Goal: Use online tool/utility: Utilize a website feature to perform a specific function

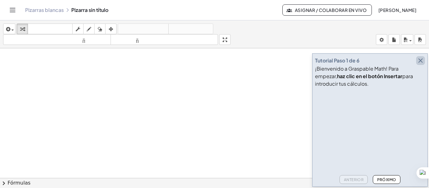
click at [421, 62] on icon "button" at bounding box center [421, 61] width 8 height 8
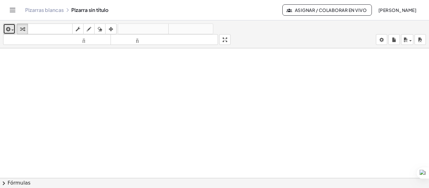
click at [13, 29] on div "button" at bounding box center [9, 29] width 9 height 8
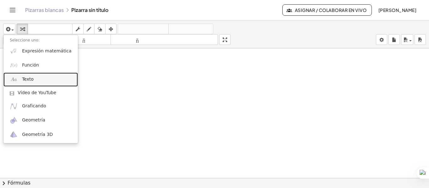
click at [27, 82] on font "Texto" at bounding box center [28, 79] width 12 height 5
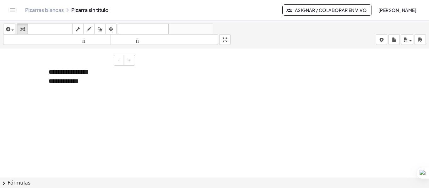
click at [97, 75] on div "**********" at bounding box center [89, 76] width 94 height 30
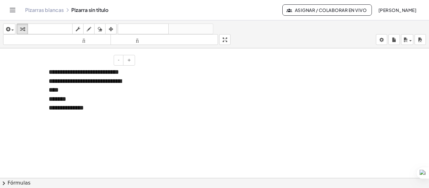
click at [84, 98] on div "*******" at bounding box center [90, 99] width 82 height 9
click at [100, 112] on div at bounding box center [90, 116] width 82 height 9
click at [96, 107] on div "**********" at bounding box center [90, 107] width 82 height 9
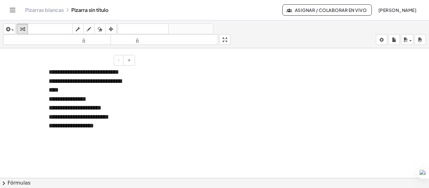
click at [101, 127] on div "**********" at bounding box center [90, 125] width 82 height 9
click at [119, 125] on font "**********" at bounding box center [84, 125] width 70 height 6
click at [52, 132] on div at bounding box center [90, 134] width 82 height 9
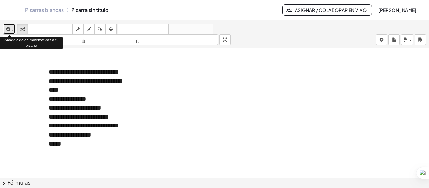
click at [12, 30] on span "button" at bounding box center [12, 30] width 3 height 1
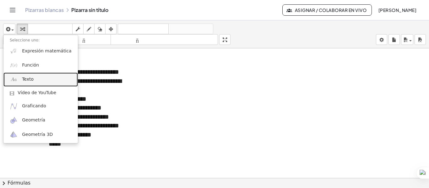
drag, startPoint x: 31, startPoint y: 84, endPoint x: 57, endPoint y: 64, distance: 31.8
click at [31, 84] on link "Texto" at bounding box center [40, 80] width 74 height 14
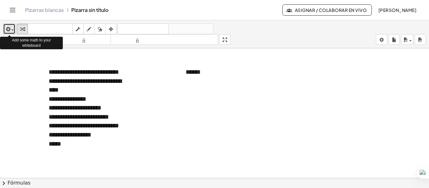
click at [13, 28] on div "button" at bounding box center [9, 29] width 9 height 8
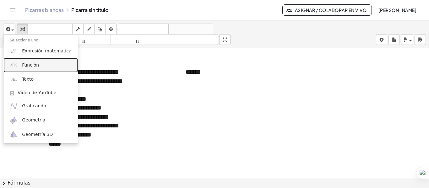
click at [32, 67] on font "Función" at bounding box center [30, 65] width 17 height 5
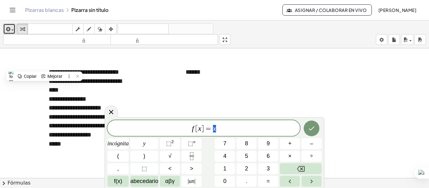
click at [11, 28] on span "button" at bounding box center [10, 30] width 1 height 4
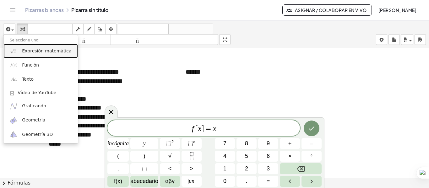
click at [29, 51] on font "Expresión matemática" at bounding box center [46, 50] width 49 height 5
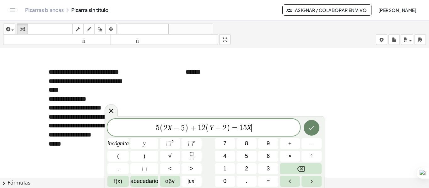
click at [309, 123] on button "Hecho" at bounding box center [312, 128] width 16 height 16
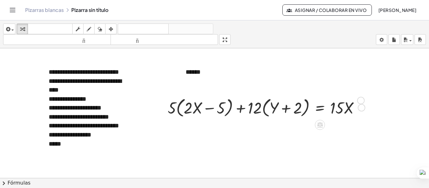
drag, startPoint x: 359, startPoint y: 109, endPoint x: 359, endPoint y: 99, distance: 10.1
click at [320, 108] on div "+ · 5 · ( + · 2 · X − 5 ) + · 12 · ( + Y + 2 ) = · 15 · X" at bounding box center [320, 108] width 0 height 0
drag, startPoint x: 291, startPoint y: 111, endPoint x: 290, endPoint y: 97, distance: 13.6
click at [290, 97] on div at bounding box center [266, 107] width 203 height 24
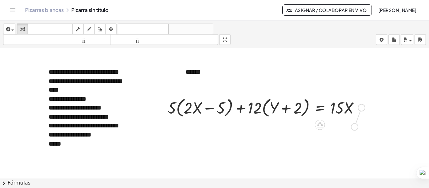
drag, startPoint x: 362, startPoint y: 106, endPoint x: 355, endPoint y: 127, distance: 22.1
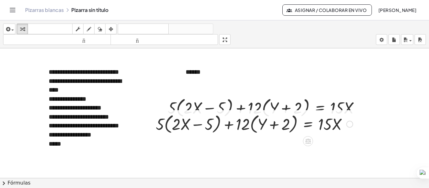
drag, startPoint x: 218, startPoint y: 126, endPoint x: 231, endPoint y: 128, distance: 13.5
click at [231, 128] on div at bounding box center [254, 124] width 203 height 24
click at [270, 129] on div at bounding box center [254, 124] width 203 height 24
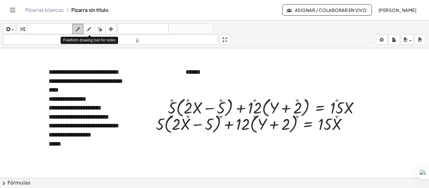
click at [82, 27] on div "button" at bounding box center [78, 29] width 8 height 8
click at [77, 29] on icon "button" at bounding box center [78, 29] width 4 height 8
click at [163, 125] on div at bounding box center [254, 124] width 203 height 24
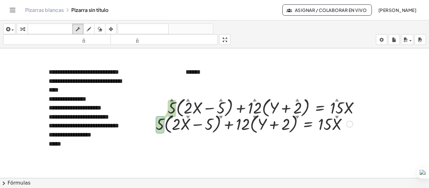
click at [163, 125] on div at bounding box center [254, 124] width 203 height 24
click at [171, 125] on div at bounding box center [254, 124] width 203 height 24
click at [178, 126] on div at bounding box center [254, 124] width 203 height 24
click at [229, 125] on div at bounding box center [254, 124] width 203 height 24
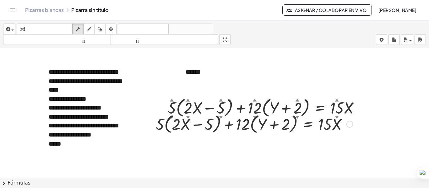
click at [349, 124] on div at bounding box center [349, 124] width 7 height 7
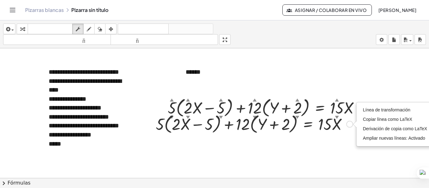
click at [352, 123] on div "Línea de transformación Copiar línea como LaTeX Derivación de copia como LaTeX …" at bounding box center [349, 124] width 7 height 7
click at [103, 29] on div "button" at bounding box center [100, 29] width 8 height 8
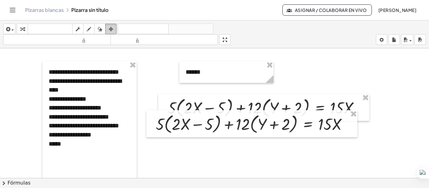
click at [112, 29] on icon "button" at bounding box center [111, 29] width 4 height 8
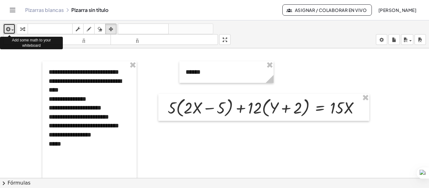
click at [14, 27] on div "button" at bounding box center [9, 29] width 9 height 8
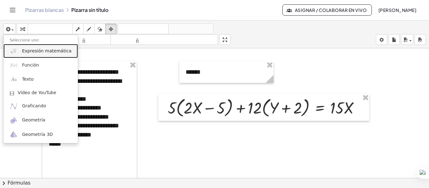
click at [38, 51] on font "Expresión matemática" at bounding box center [46, 50] width 49 height 5
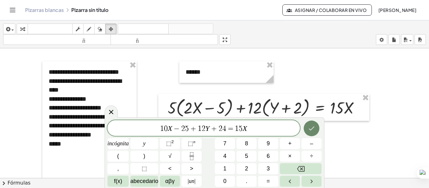
click at [312, 127] on icon "Hecho" at bounding box center [312, 129] width 8 height 8
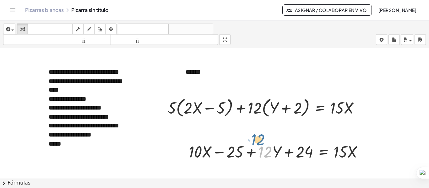
drag, startPoint x: 272, startPoint y: 156, endPoint x: 265, endPoint y: 144, distance: 14.2
click at [265, 144] on div at bounding box center [279, 151] width 186 height 21
drag, startPoint x: 364, startPoint y: 151, endPoint x: 353, endPoint y: 139, distance: 16.9
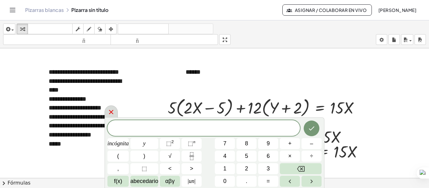
click at [108, 109] on icon at bounding box center [111, 112] width 8 height 8
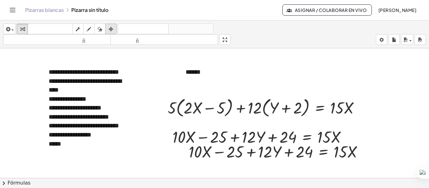
click at [112, 30] on icon "button" at bounding box center [111, 29] width 4 height 8
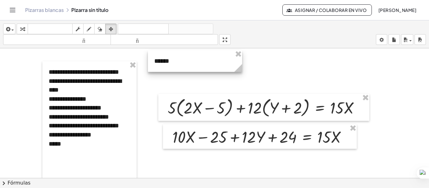
drag, startPoint x: 236, startPoint y: 75, endPoint x: 204, endPoint y: 64, distance: 33.3
click at [204, 64] on div at bounding box center [195, 61] width 94 height 22
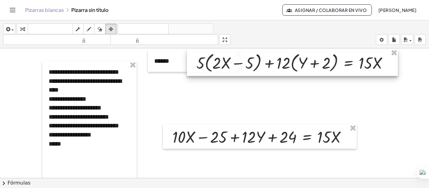
drag, startPoint x: 255, startPoint y: 111, endPoint x: 283, endPoint y: 66, distance: 53.2
click at [283, 66] on div at bounding box center [292, 62] width 211 height 27
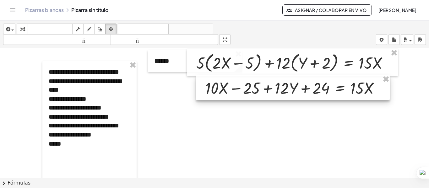
drag, startPoint x: 264, startPoint y: 141, endPoint x: 297, endPoint y: 92, distance: 59.1
click at [297, 92] on div at bounding box center [293, 87] width 194 height 24
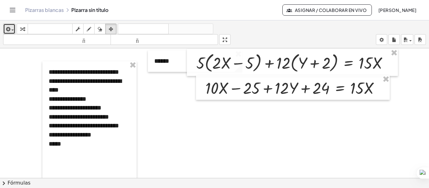
click at [12, 27] on div "button" at bounding box center [9, 29] width 9 height 8
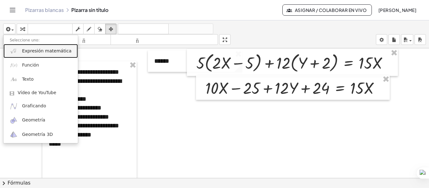
click at [37, 50] on font "Expresión matemática" at bounding box center [46, 50] width 49 height 5
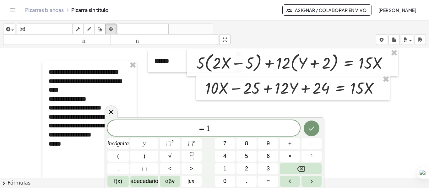
click at [162, 127] on span "= 1 ​" at bounding box center [203, 128] width 193 height 9
click at [316, 127] on button "Hecho" at bounding box center [312, 129] width 16 height 16
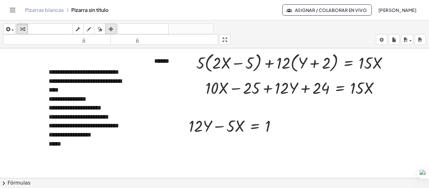
click at [111, 30] on icon "button" at bounding box center [111, 29] width 4 height 8
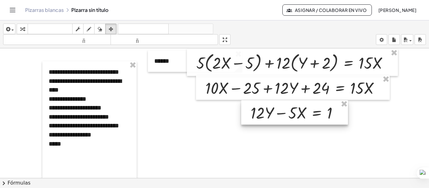
drag, startPoint x: 253, startPoint y: 126, endPoint x: 315, endPoint y: 113, distance: 63.3
click at [315, 113] on div at bounding box center [294, 112] width 107 height 24
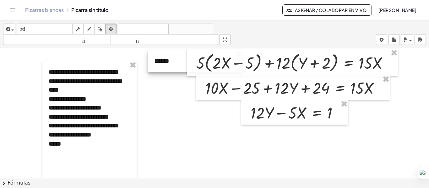
click at [174, 61] on div at bounding box center [195, 61] width 94 height 22
click at [15, 30] on button "insertar" at bounding box center [9, 29] width 12 height 11
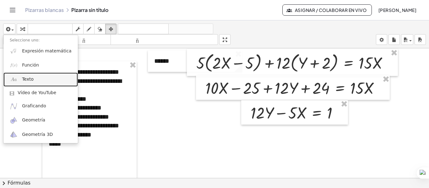
click at [29, 78] on font "Texto" at bounding box center [28, 79] width 12 height 5
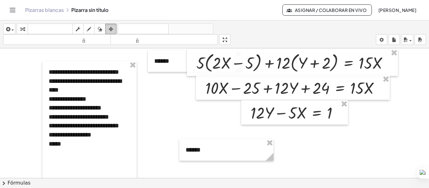
click at [112, 30] on icon "button" at bounding box center [111, 29] width 4 height 8
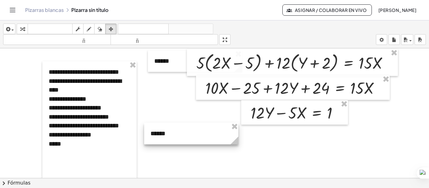
drag, startPoint x: 208, startPoint y: 156, endPoint x: 173, endPoint y: 140, distance: 38.5
click at [173, 140] on div at bounding box center [191, 134] width 94 height 22
click at [12, 30] on span "button" at bounding box center [12, 30] width 3 height 1
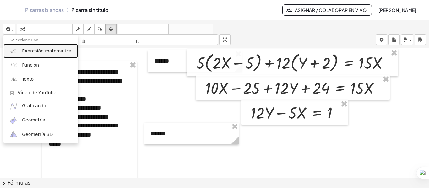
click at [38, 52] on font "Expresión matemática" at bounding box center [46, 50] width 49 height 5
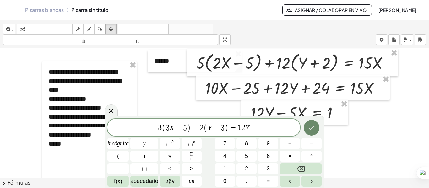
click at [310, 129] on icon "Hecho" at bounding box center [312, 128] width 6 height 4
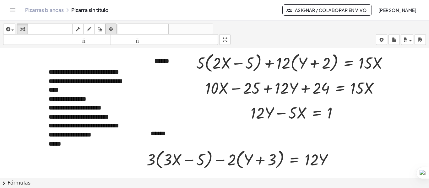
click at [112, 28] on icon "button" at bounding box center [111, 29] width 4 height 8
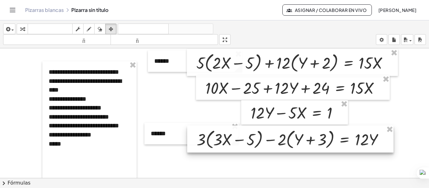
drag, startPoint x: 268, startPoint y: 159, endPoint x: 318, endPoint y: 139, distance: 54.1
click at [318, 139] on div at bounding box center [290, 139] width 206 height 27
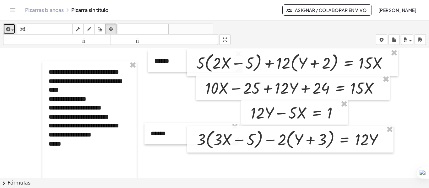
click at [14, 28] on div "button" at bounding box center [9, 29] width 9 height 8
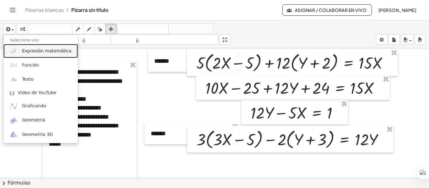
click at [41, 52] on font "Expresión matemática" at bounding box center [46, 50] width 49 height 5
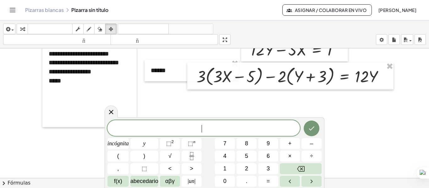
scroll to position [68, 0]
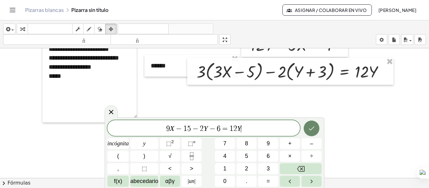
click at [311, 125] on icon "Hecho" at bounding box center [312, 129] width 8 height 8
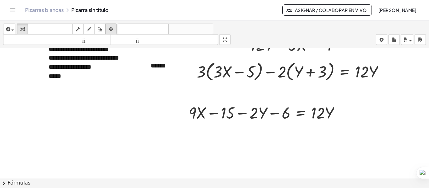
click at [113, 27] on icon "button" at bounding box center [111, 29] width 4 height 8
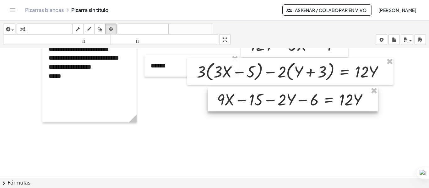
drag, startPoint x: 288, startPoint y: 119, endPoint x: 316, endPoint y: 106, distance: 31.2
click at [316, 106] on div at bounding box center [293, 99] width 170 height 24
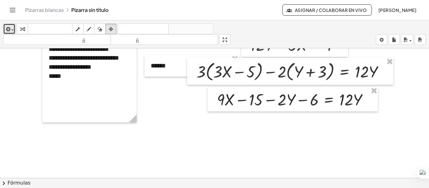
click at [13, 28] on div "button" at bounding box center [9, 29] width 9 height 8
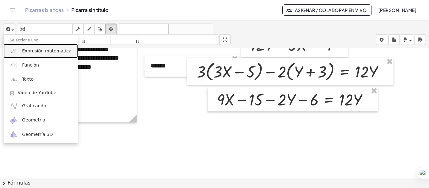
click at [34, 50] on font "Expresión matemática" at bounding box center [46, 50] width 49 height 5
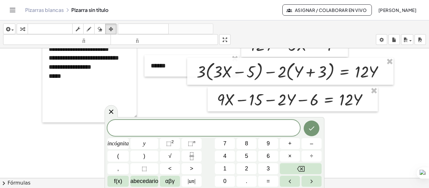
drag, startPoint x: 429, startPoint y: 109, endPoint x: 429, endPoint y: 96, distance: 12.9
click at [429, 96] on div at bounding box center [429, 94] width 0 height 188
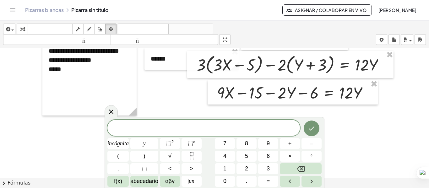
scroll to position [76, 0]
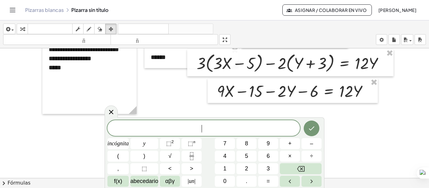
click at [179, 130] on span "​" at bounding box center [203, 128] width 193 height 9
click at [313, 128] on icon "Hecho" at bounding box center [312, 129] width 6 height 4
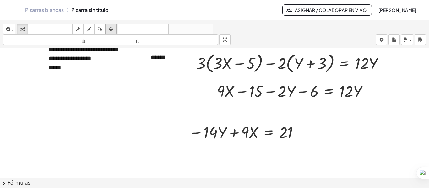
click at [112, 28] on icon "button" at bounding box center [111, 29] width 4 height 8
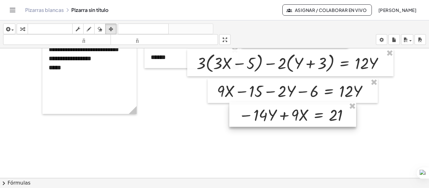
drag, startPoint x: 251, startPoint y: 137, endPoint x: 301, endPoint y: 120, distance: 52.8
click at [301, 120] on div at bounding box center [292, 114] width 127 height 24
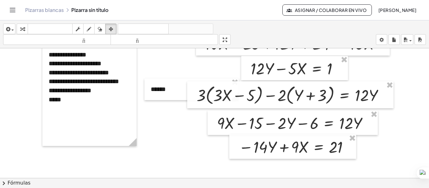
scroll to position [48, 0]
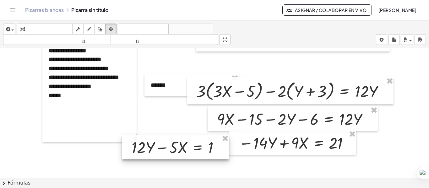
drag, startPoint x: 313, startPoint y: 63, endPoint x: 194, endPoint y: 147, distance: 145.3
click at [194, 147] on div at bounding box center [175, 147] width 107 height 24
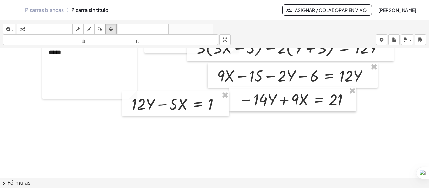
scroll to position [102, 0]
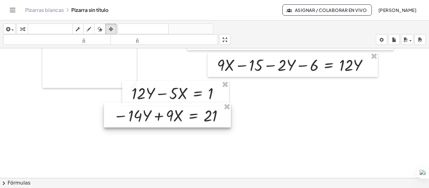
drag, startPoint x: 306, startPoint y: 88, endPoint x: 180, endPoint y: 115, distance: 128.1
click at [180, 115] on div at bounding box center [167, 115] width 127 height 24
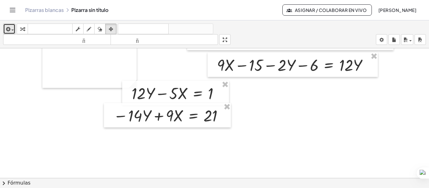
click at [14, 28] on div "button" at bounding box center [9, 29] width 9 height 8
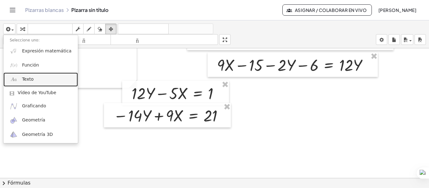
click at [26, 82] on font "Texto" at bounding box center [28, 79] width 12 height 5
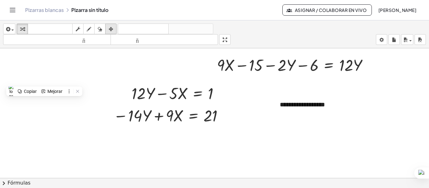
click at [110, 26] on icon "button" at bounding box center [111, 29] width 4 height 8
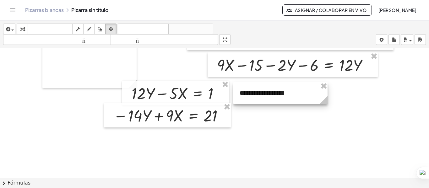
drag, startPoint x: 348, startPoint y: 95, endPoint x: 308, endPoint y: 83, distance: 41.8
click at [308, 83] on div at bounding box center [280, 93] width 94 height 22
click at [248, 96] on div at bounding box center [280, 93] width 94 height 22
click at [79, 27] on icon "button" at bounding box center [78, 29] width 4 height 8
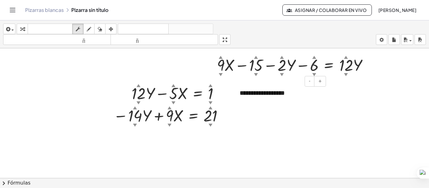
click at [245, 96] on font "**********" at bounding box center [262, 93] width 45 height 6
drag, startPoint x: 293, startPoint y: 93, endPoint x: 225, endPoint y: 86, distance: 67.9
click at [225, 86] on div "**********" at bounding box center [214, 100] width 429 height 309
drag, startPoint x: 277, startPoint y: 93, endPoint x: 224, endPoint y: 99, distance: 53.7
click at [224, 99] on div "**********" at bounding box center [214, 100] width 429 height 309
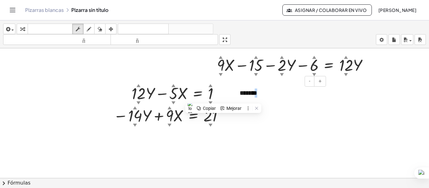
click at [279, 93] on div "*******" at bounding box center [280, 93] width 94 height 22
click at [360, 130] on div at bounding box center [214, 100] width 429 height 309
click at [14, 28] on button "insertar" at bounding box center [9, 29] width 12 height 11
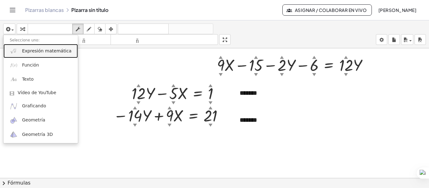
click at [45, 50] on font "Expresión matemática" at bounding box center [46, 50] width 49 height 5
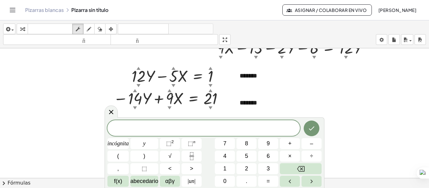
scroll to position [125, 0]
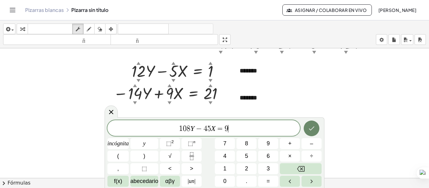
click at [312, 128] on icon "Hecho" at bounding box center [312, 129] width 8 height 8
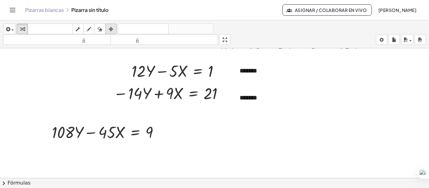
click at [108, 31] on div "button" at bounding box center [111, 29] width 8 height 8
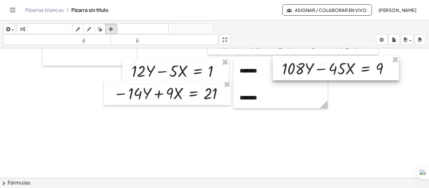
drag, startPoint x: 140, startPoint y: 124, endPoint x: 370, endPoint y: 61, distance: 238.6
click at [370, 61] on div at bounding box center [336, 68] width 127 height 24
click at [364, 105] on div at bounding box center [214, 78] width 429 height 309
click at [12, 27] on div "button" at bounding box center [9, 29] width 9 height 8
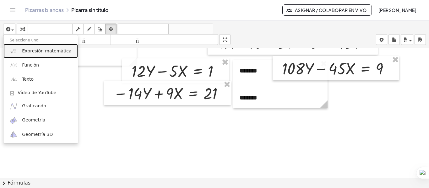
click at [35, 53] on font "Expresión matemática" at bounding box center [46, 50] width 49 height 5
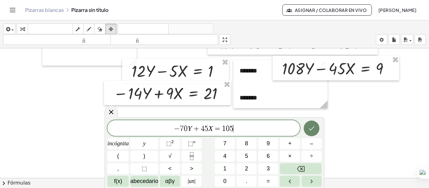
click at [313, 130] on icon "Hecho" at bounding box center [312, 129] width 8 height 8
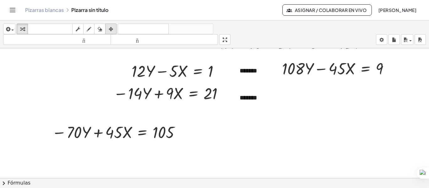
click at [111, 30] on icon "button" at bounding box center [111, 29] width 4 height 8
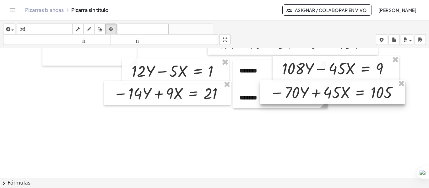
drag, startPoint x: 137, startPoint y: 128, endPoint x: 355, endPoint y: 89, distance: 221.9
click at [355, 89] on div at bounding box center [332, 92] width 145 height 24
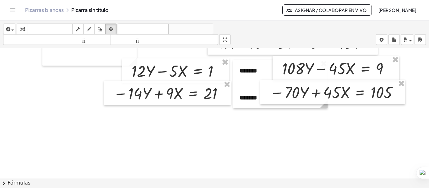
click at [277, 132] on div at bounding box center [214, 78] width 429 height 309
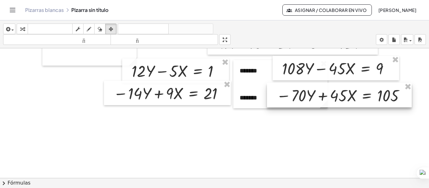
drag, startPoint x: 279, startPoint y: 87, endPoint x: 286, endPoint y: 90, distance: 7.3
click at [286, 90] on div at bounding box center [339, 95] width 145 height 24
click at [331, 155] on div at bounding box center [214, 78] width 429 height 309
click at [133, 150] on div at bounding box center [214, 78] width 429 height 309
click at [14, 29] on div "button" at bounding box center [9, 29] width 9 height 8
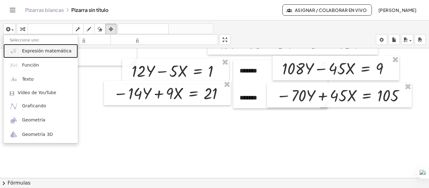
click at [30, 50] on font "Expresión matemática" at bounding box center [46, 50] width 49 height 5
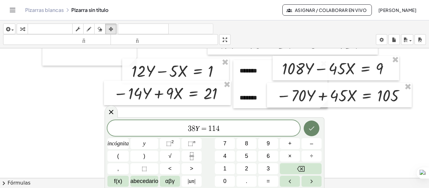
click at [307, 128] on button "Hecho" at bounding box center [312, 129] width 16 height 16
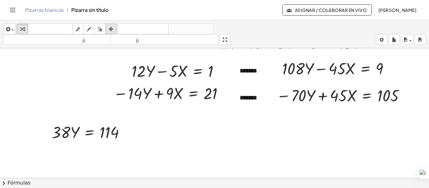
click at [113, 25] on div "button" at bounding box center [111, 29] width 8 height 8
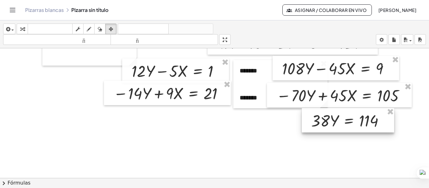
drag, startPoint x: 90, startPoint y: 127, endPoint x: 350, endPoint y: 116, distance: 260.0
click at [350, 116] on div at bounding box center [348, 120] width 92 height 24
click at [14, 28] on div "button" at bounding box center [9, 29] width 9 height 8
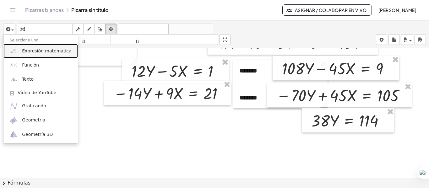
click at [36, 53] on font "Expresión matemática" at bounding box center [46, 50] width 49 height 5
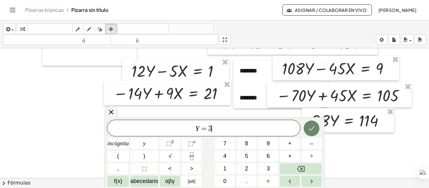
click at [310, 125] on icon "Hecho" at bounding box center [312, 129] width 8 height 8
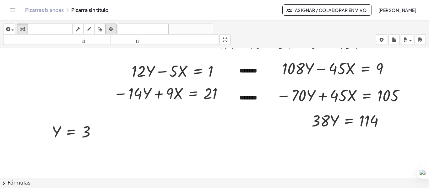
click at [113, 31] on icon "button" at bounding box center [111, 29] width 4 height 8
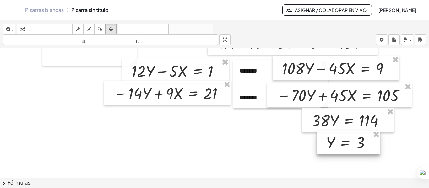
drag, startPoint x: 78, startPoint y: 123, endPoint x: 353, endPoint y: 134, distance: 274.7
click at [353, 134] on div at bounding box center [348, 143] width 63 height 24
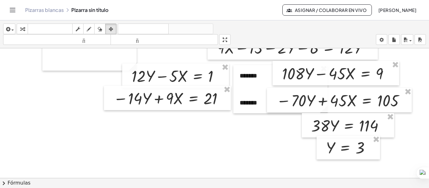
scroll to position [120, 0]
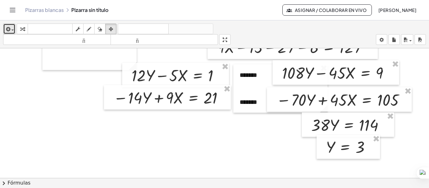
click at [14, 26] on div "button" at bounding box center [9, 29] width 9 height 8
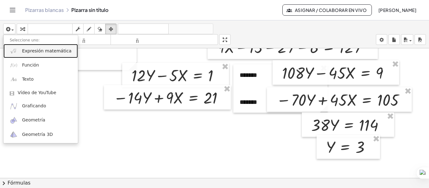
click at [34, 50] on font "Expresión matemática" at bounding box center [46, 50] width 49 height 5
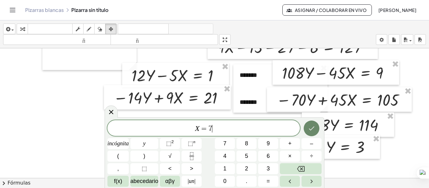
click at [311, 128] on icon "Hecho" at bounding box center [312, 129] width 8 height 8
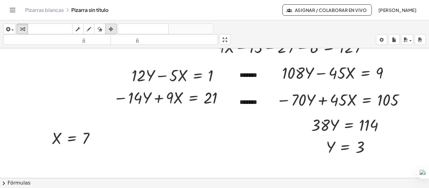
click at [112, 29] on icon "button" at bounding box center [111, 29] width 4 height 8
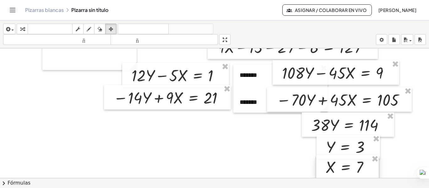
drag, startPoint x: 84, startPoint y: 131, endPoint x: 358, endPoint y: 160, distance: 275.7
click at [358, 160] on div at bounding box center [347, 167] width 63 height 24
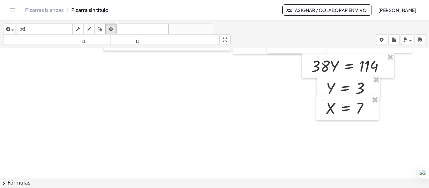
scroll to position [252, 0]
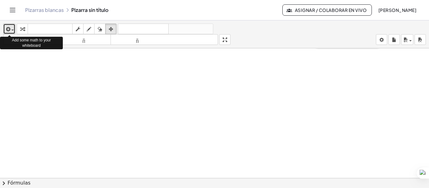
click at [13, 30] on span "button" at bounding box center [12, 30] width 3 height 1
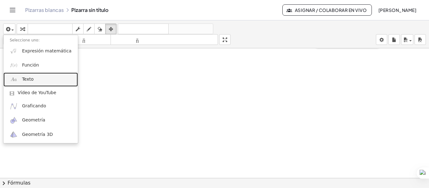
click at [30, 77] on font "Texto" at bounding box center [28, 79] width 12 height 5
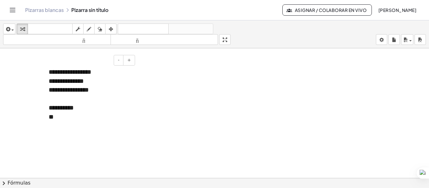
click at [61, 97] on div at bounding box center [90, 99] width 82 height 9
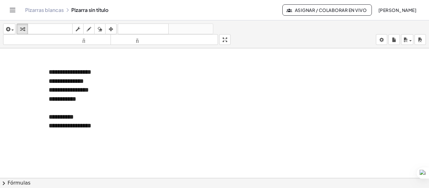
click at [109, 122] on div "**********" at bounding box center [90, 125] width 82 height 9
click at [110, 28] on icon "button" at bounding box center [111, 29] width 4 height 8
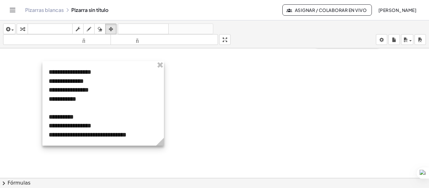
drag, startPoint x: 136, startPoint y: 152, endPoint x: 164, endPoint y: 150, distance: 27.4
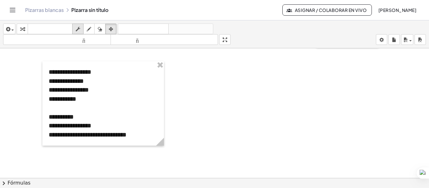
click at [79, 27] on icon "button" at bounding box center [78, 29] width 4 height 8
click at [151, 133] on div "**********" at bounding box center [103, 134] width 109 height 9
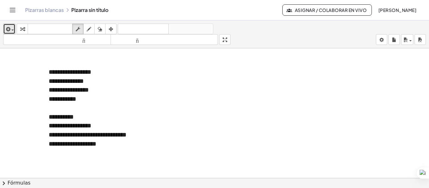
click at [13, 29] on div "button" at bounding box center [9, 29] width 9 height 8
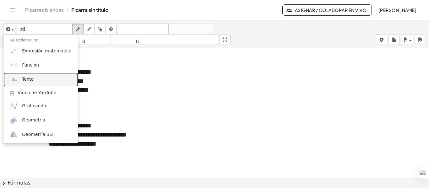
click at [24, 77] on font "Texto" at bounding box center [28, 79] width 12 height 5
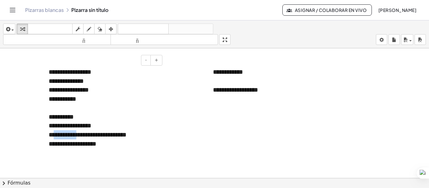
drag, startPoint x: 57, startPoint y: 134, endPoint x: 86, endPoint y: 134, distance: 28.9
click at [86, 134] on font "**********" at bounding box center [88, 135] width 78 height 6
copy font "*********"
click at [257, 90] on font "**********" at bounding box center [235, 90] width 45 height 6
click at [276, 89] on div "**********" at bounding box center [254, 89] width 82 height 9
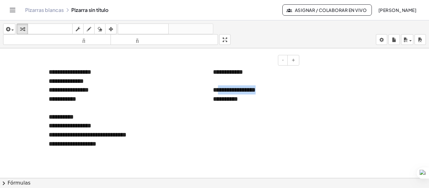
drag, startPoint x: 223, startPoint y: 89, endPoint x: 271, endPoint y: 89, distance: 48.1
click at [271, 89] on div "**********" at bounding box center [254, 89] width 82 height 9
copy font "**********"
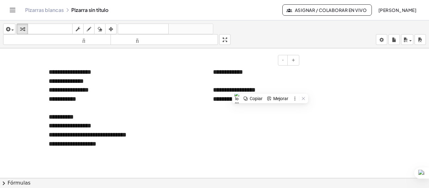
click at [229, 100] on font "**********" at bounding box center [225, 99] width 25 height 6
click at [251, 98] on div "**********" at bounding box center [254, 99] width 82 height 9
click at [112, 27] on icon "button" at bounding box center [111, 29] width 4 height 8
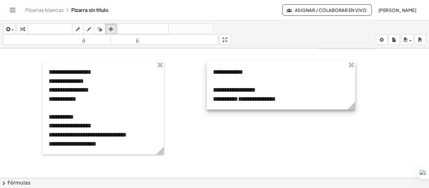
drag, startPoint x: 301, startPoint y: 113, endPoint x: 356, endPoint y: 111, distance: 54.4
click at [356, 111] on circle at bounding box center [352, 106] width 11 height 11
click at [296, 99] on div at bounding box center [281, 85] width 149 height 48
click at [287, 98] on div at bounding box center [281, 85] width 149 height 48
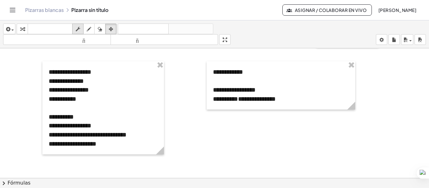
click at [79, 26] on icon "button" at bounding box center [78, 29] width 4 height 8
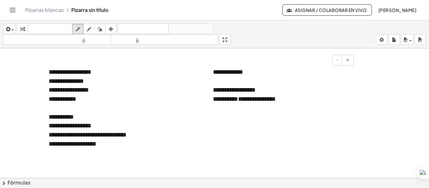
click at [303, 102] on div "**********" at bounding box center [281, 99] width 136 height 9
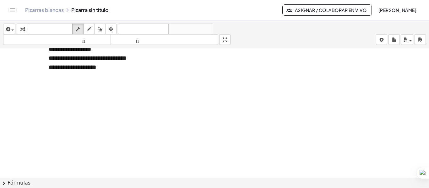
scroll to position [375, 0]
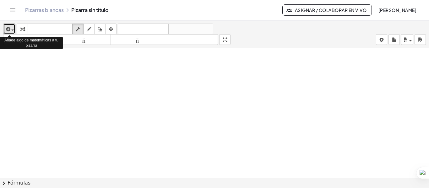
drag, startPoint x: 14, startPoint y: 30, endPoint x: 8, endPoint y: 69, distance: 39.0
click at [13, 29] on div "button" at bounding box center [9, 29] width 9 height 8
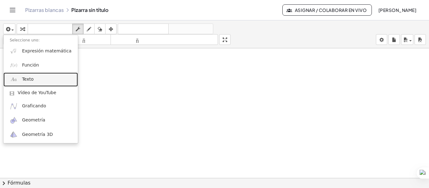
click at [24, 83] on span "Texto" at bounding box center [28, 79] width 12 height 6
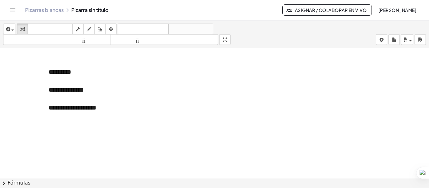
click at [15, 26] on button "insertar" at bounding box center [9, 29] width 12 height 11
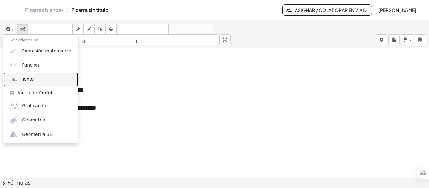
click at [34, 77] on link "Texto" at bounding box center [40, 80] width 74 height 14
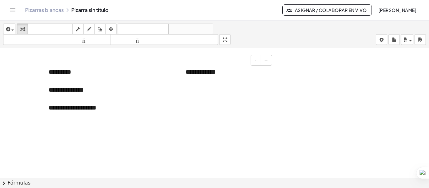
click at [213, 71] on font "**********" at bounding box center [201, 72] width 30 height 6
click at [206, 73] on font "**********" at bounding box center [201, 72] width 30 height 6
click at [261, 85] on div "**********" at bounding box center [227, 81] width 82 height 9
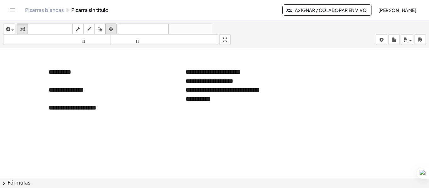
click at [112, 27] on icon "button" at bounding box center [111, 29] width 4 height 8
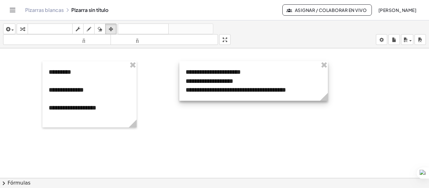
drag, startPoint x: 274, startPoint y: 106, endPoint x: 329, endPoint y: 107, distance: 54.3
click at [273, 89] on div at bounding box center [253, 81] width 149 height 40
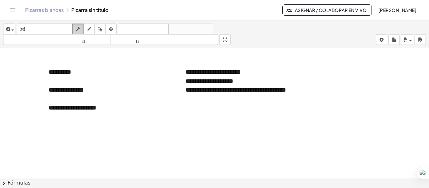
click at [78, 29] on icon "button" at bounding box center [78, 29] width 4 height 8
click at [278, 89] on div "**********" at bounding box center [254, 89] width 136 height 9
click at [196, 101] on div at bounding box center [254, 99] width 136 height 9
